Goal: Book appointment/travel/reservation

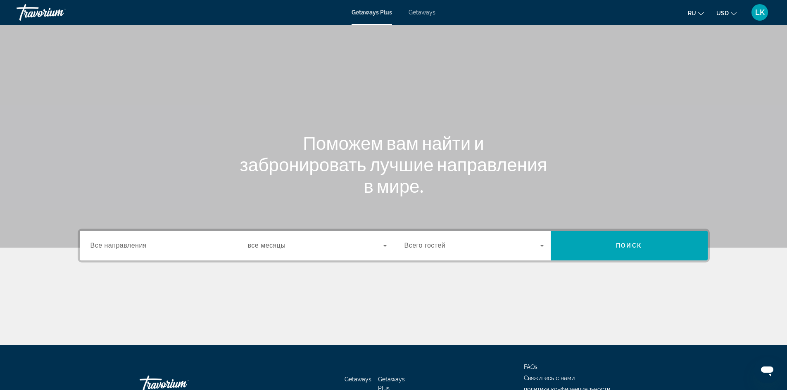
click at [172, 248] on input "Destination Все направления" at bounding box center [160, 246] width 140 height 10
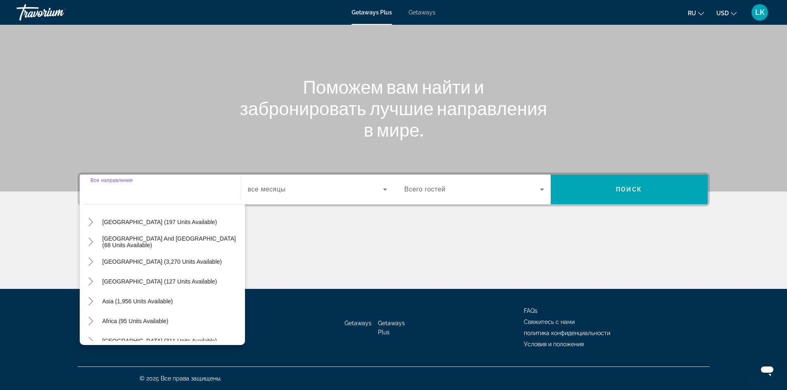
scroll to position [134, 0]
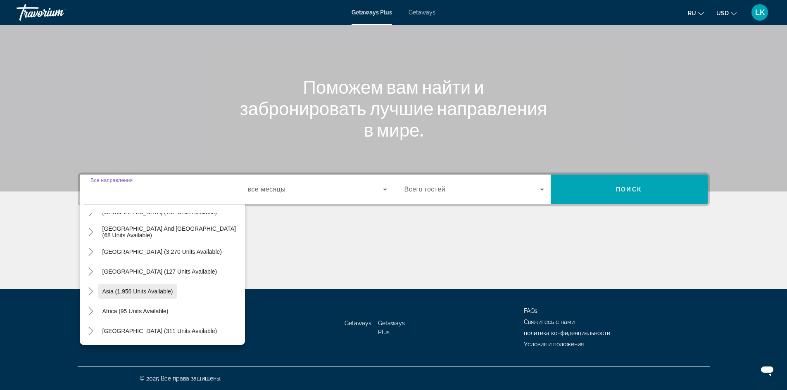
click at [132, 290] on span "Asia (1,956 units available)" at bounding box center [137, 291] width 71 height 7
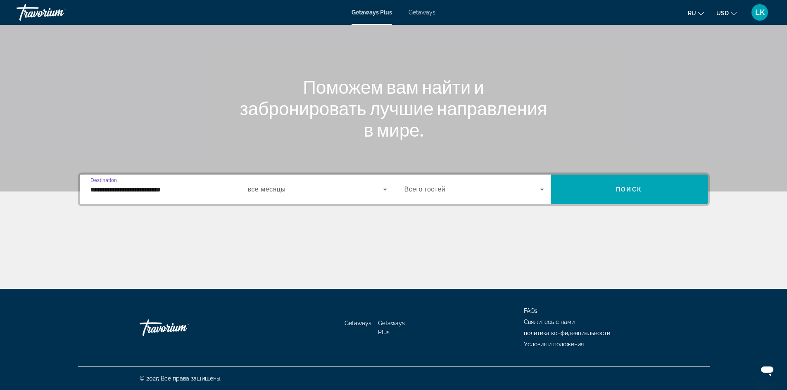
click at [196, 187] on input "**********" at bounding box center [160, 190] width 140 height 10
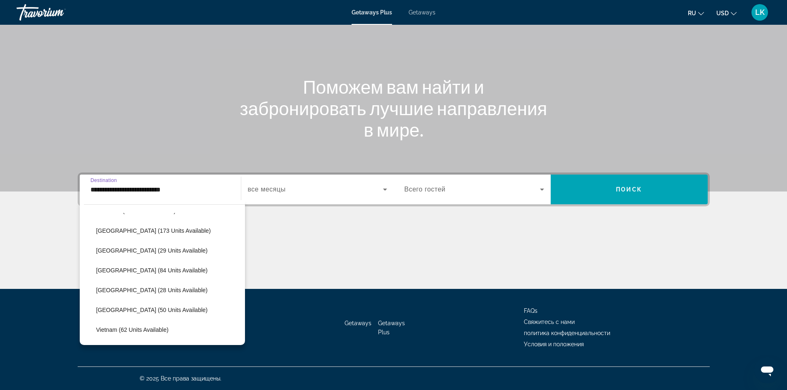
scroll to position [352, 0]
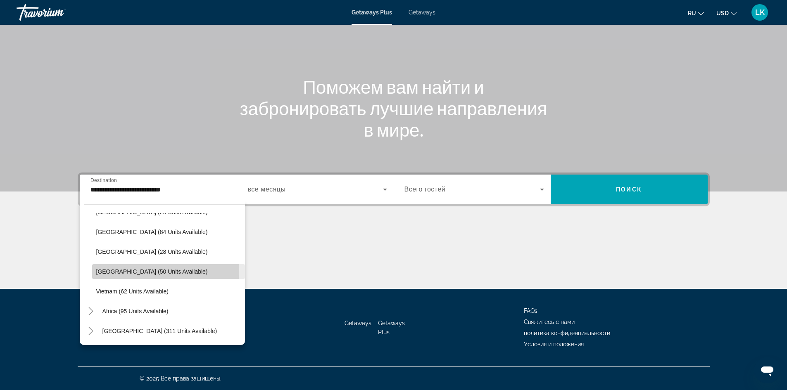
click at [133, 270] on span "[GEOGRAPHIC_DATA] (50 units available)" at bounding box center [152, 272] width 112 height 7
type input "**********"
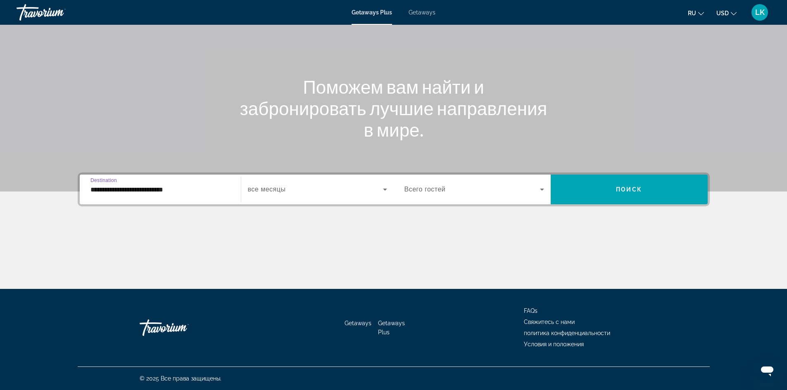
click at [285, 183] on div "Search widget" at bounding box center [317, 189] width 139 height 23
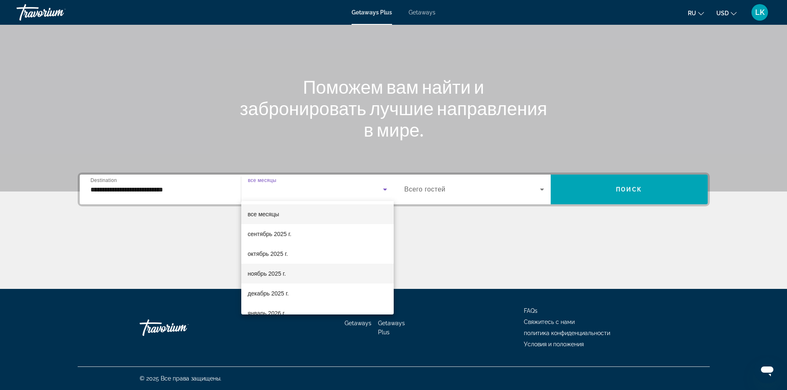
click at [272, 268] on mat-option "ноябрь 2025 г." at bounding box center [317, 274] width 152 height 20
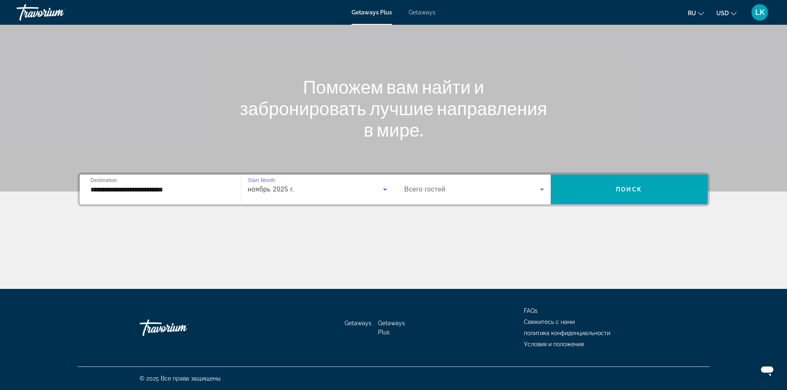
click at [526, 187] on span "Search widget" at bounding box center [472, 190] width 136 height 10
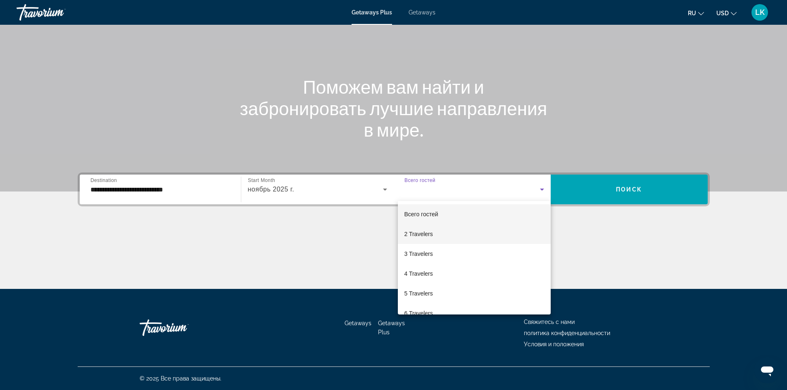
click at [448, 234] on mat-option "2 Travelers" at bounding box center [474, 234] width 153 height 20
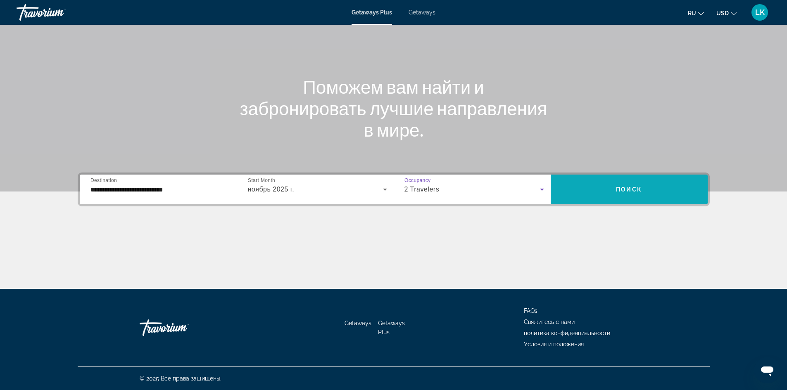
click at [618, 185] on span "Search widget" at bounding box center [629, 190] width 157 height 20
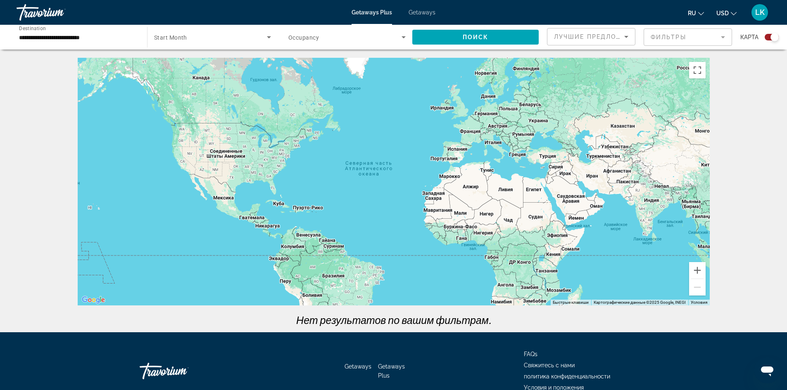
click at [30, 14] on div "Travorium" at bounding box center [58, 12] width 83 height 21
